Goal: Task Accomplishment & Management: Manage account settings

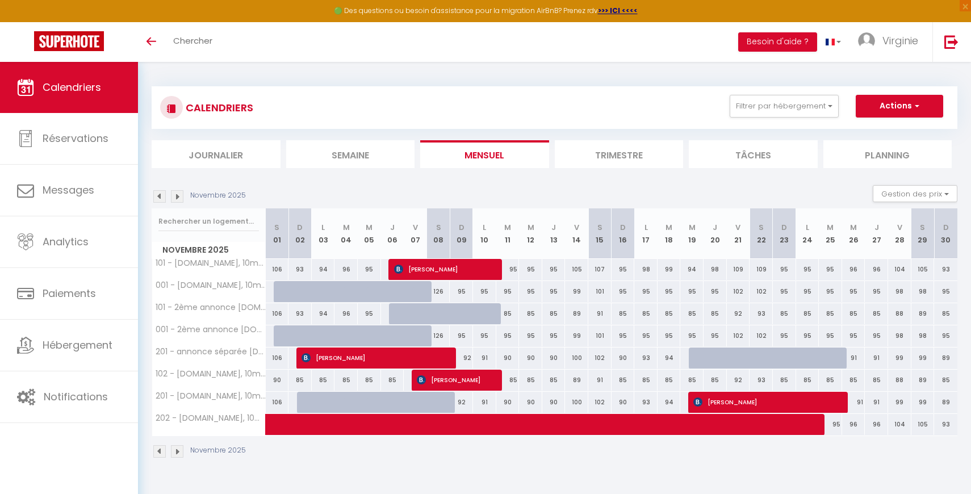
click at [160, 196] on img at bounding box center [159, 196] width 12 height 12
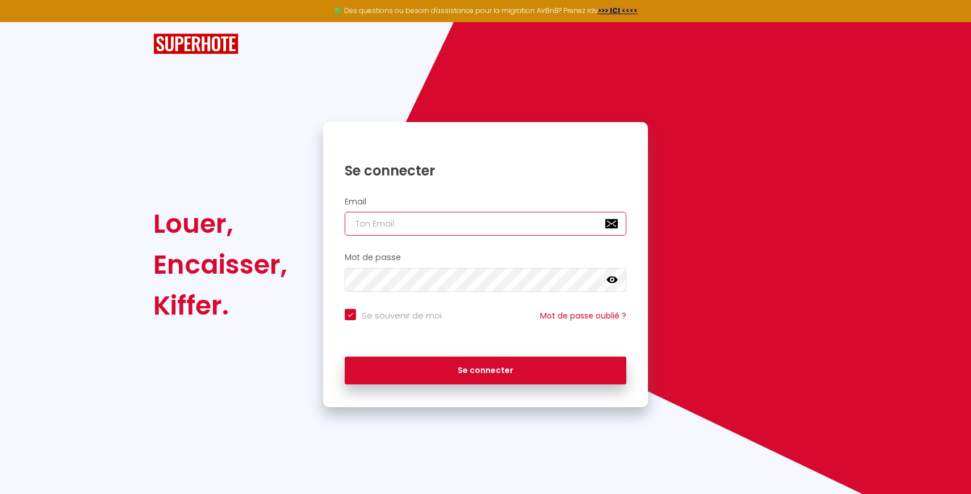
click at [451, 231] on input "email" at bounding box center [486, 224] width 282 height 24
type input "[EMAIL_ADDRESS][DOMAIN_NAME]"
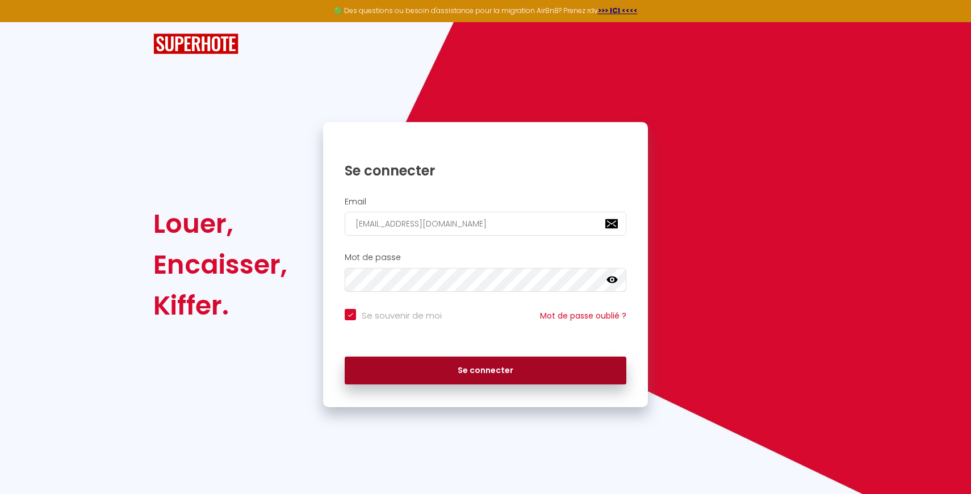
click at [471, 375] on button "Se connecter" at bounding box center [486, 371] width 282 height 28
checkbox input "true"
